Goal: Task Accomplishment & Management: Manage account settings

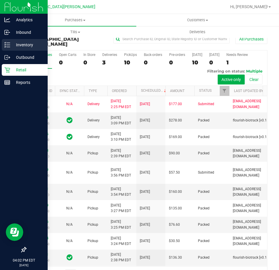
click at [23, 46] on p "Inventory" at bounding box center [27, 44] width 35 height 7
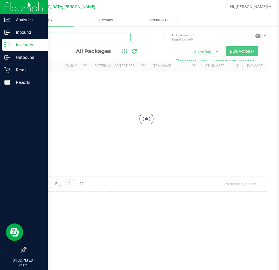
click at [37, 37] on input "text" at bounding box center [78, 37] width 105 height 9
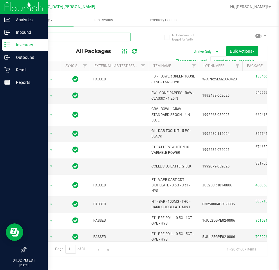
type input "007"
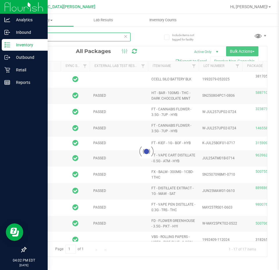
type input "[DATE]"
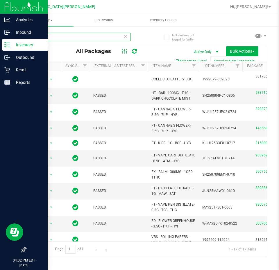
type input "0"
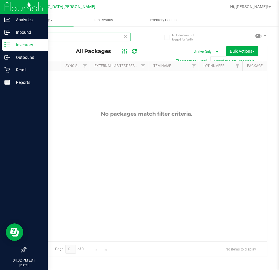
type input "s"
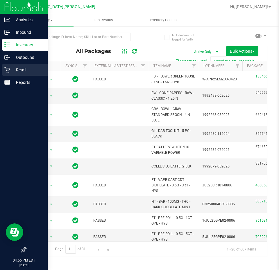
click at [7, 69] on icon at bounding box center [7, 70] width 6 height 6
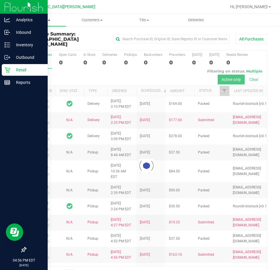
click at [45, 23] on uib-tab-heading "Purchases Summary of purchases Fulfillment All purchases" at bounding box center [40, 20] width 52 height 12
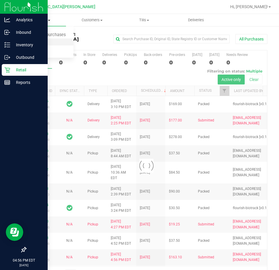
click at [37, 44] on span "Fulfillment" at bounding box center [32, 42] width 36 height 5
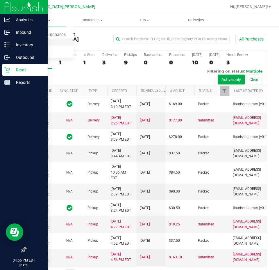
click at [36, 41] on span "Fulfillment" at bounding box center [32, 42] width 36 height 5
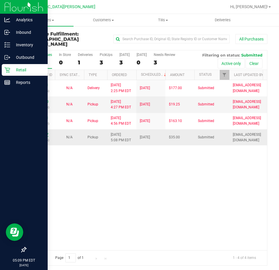
click at [44, 132] on link "11819807" at bounding box center [40, 134] width 16 height 4
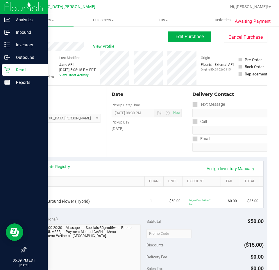
click at [12, 70] on p "Retail" at bounding box center [27, 69] width 35 height 7
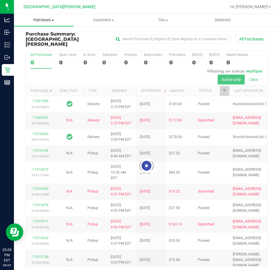
click at [43, 21] on span "Purchases" at bounding box center [44, 19] width 60 height 5
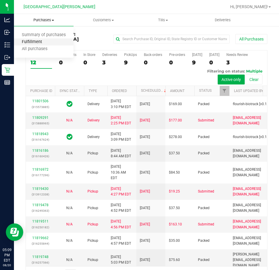
click at [41, 41] on span "Fulfillment" at bounding box center [32, 42] width 36 height 5
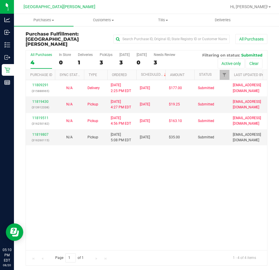
click at [141, 188] on div "11809291 (315888965) N/A Delivery [DATE] 2:25 PM EDT 8/22/2025 $177.00 Submitte…" at bounding box center [146, 165] width 241 height 170
click at [47, 132] on link "11819807" at bounding box center [40, 134] width 16 height 4
click at [44, 132] on link "11819807" at bounding box center [40, 134] width 16 height 4
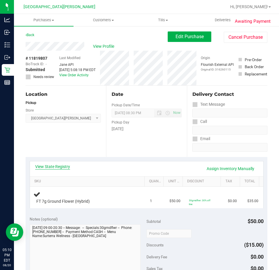
click at [60, 166] on link "View State Registry" at bounding box center [52, 166] width 35 height 6
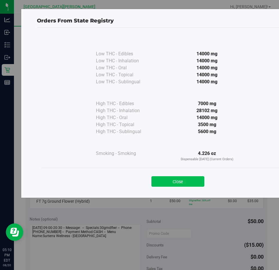
click at [195, 181] on button "Close" at bounding box center [177, 181] width 53 height 10
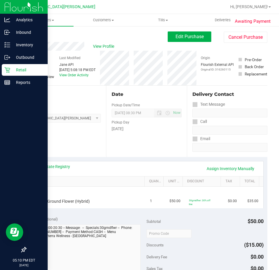
click at [9, 67] on icon at bounding box center [7, 70] width 6 height 6
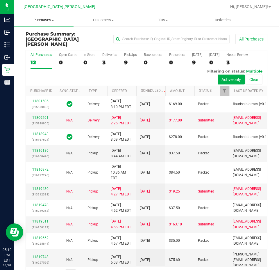
click at [49, 19] on span "Purchases" at bounding box center [44, 19] width 60 height 5
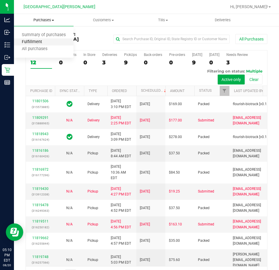
click at [40, 40] on span "Fulfillment" at bounding box center [32, 42] width 36 height 5
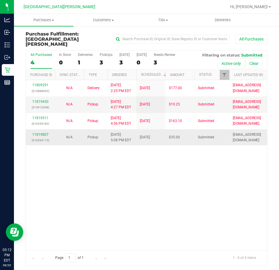
click at [36, 132] on div "11819807 (316260115)" at bounding box center [40, 137] width 22 height 11
click at [36, 132] on link "11819807" at bounding box center [40, 134] width 16 height 4
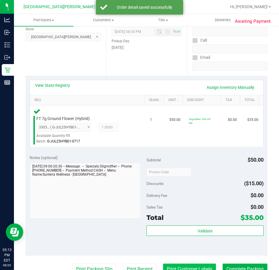
scroll to position [145, 0]
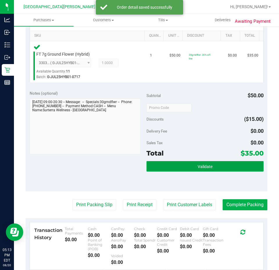
click at [187, 165] on button "Validate" at bounding box center [205, 166] width 117 height 10
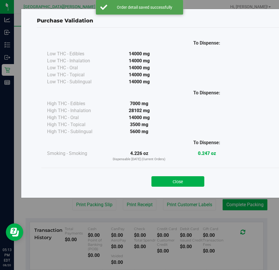
click at [172, 180] on button "Close" at bounding box center [177, 181] width 53 height 10
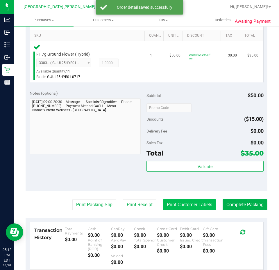
click at [188, 207] on button "Print Customer Labels" at bounding box center [189, 204] width 53 height 11
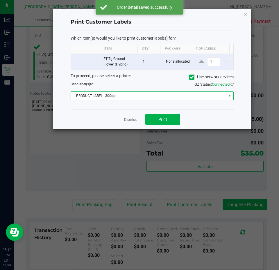
click at [150, 96] on span "PRODUCT LABEL - 300dpi" at bounding box center [148, 96] width 155 height 8
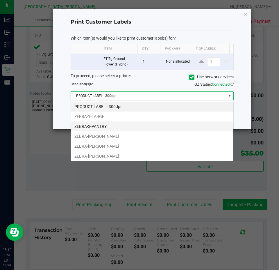
scroll to position [9, 163]
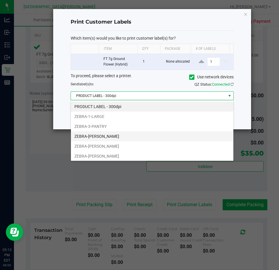
click at [112, 136] on li "ZEBRA-[PERSON_NAME]" at bounding box center [152, 136] width 163 height 10
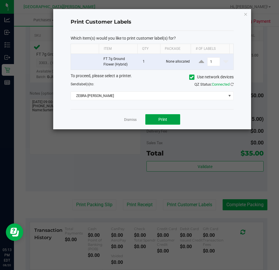
click at [167, 117] on button "Print" at bounding box center [162, 119] width 35 height 10
click at [154, 117] on button "Print" at bounding box center [162, 119] width 35 height 10
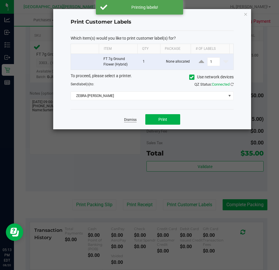
click at [125, 119] on link "Dismiss" at bounding box center [130, 119] width 13 height 5
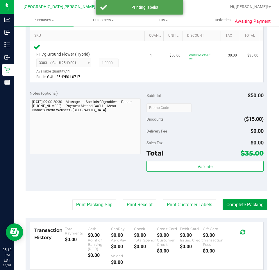
click at [244, 203] on button "Complete Packing" at bounding box center [245, 204] width 45 height 11
